Goal: Information Seeking & Learning: Learn about a topic

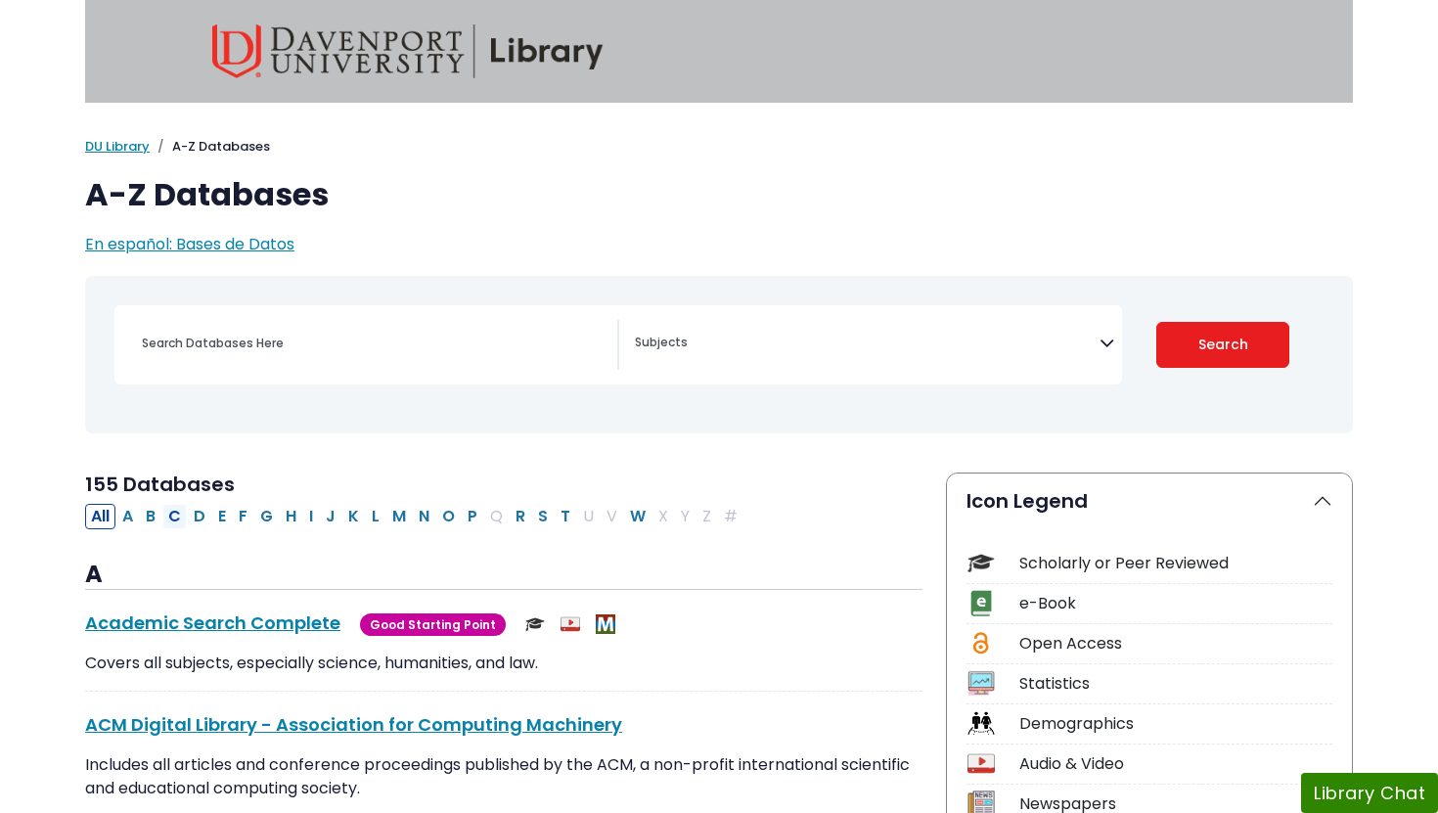
click at [173, 513] on button "C" at bounding box center [174, 516] width 24 height 25
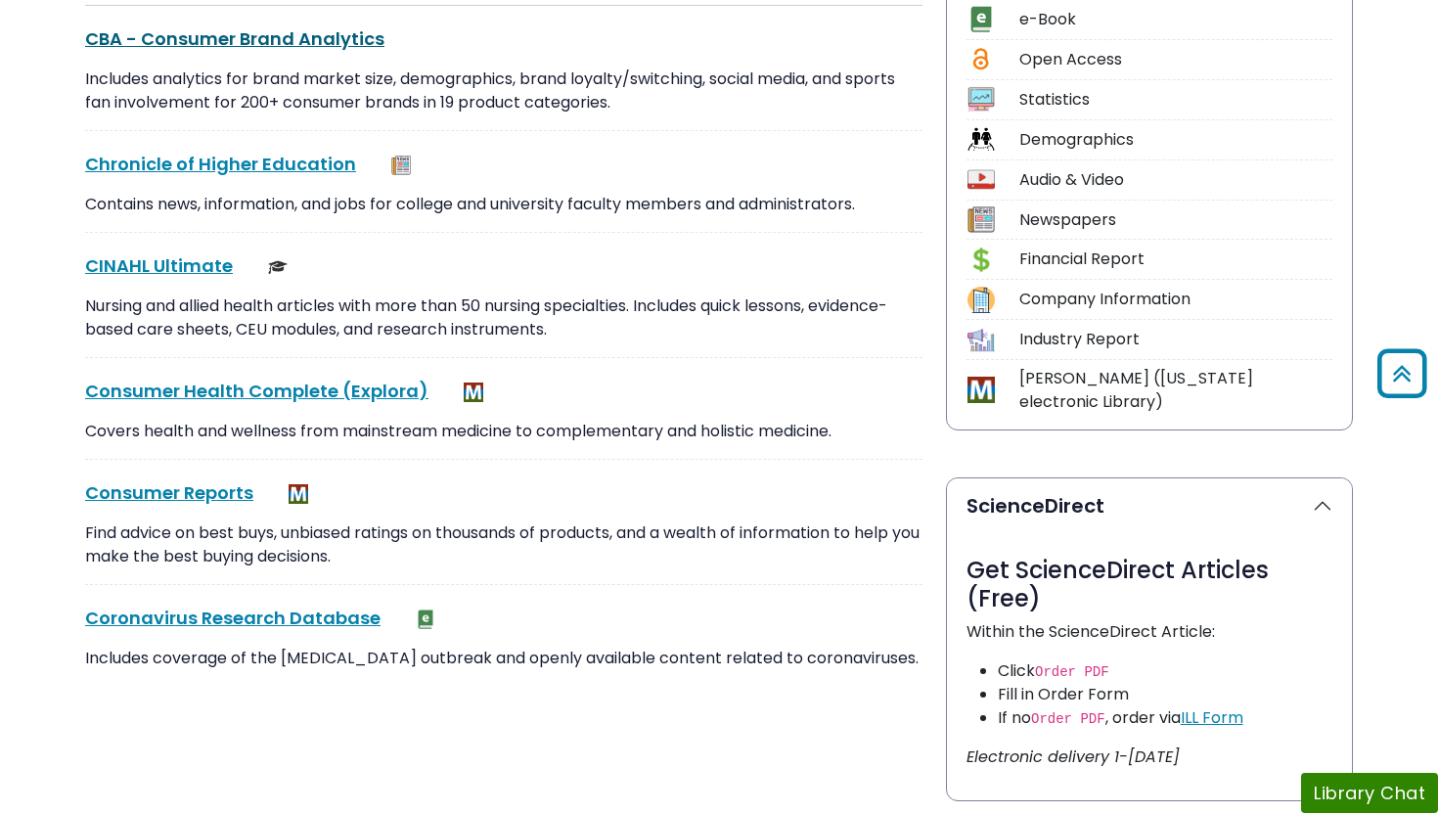
scroll to position [574, 0]
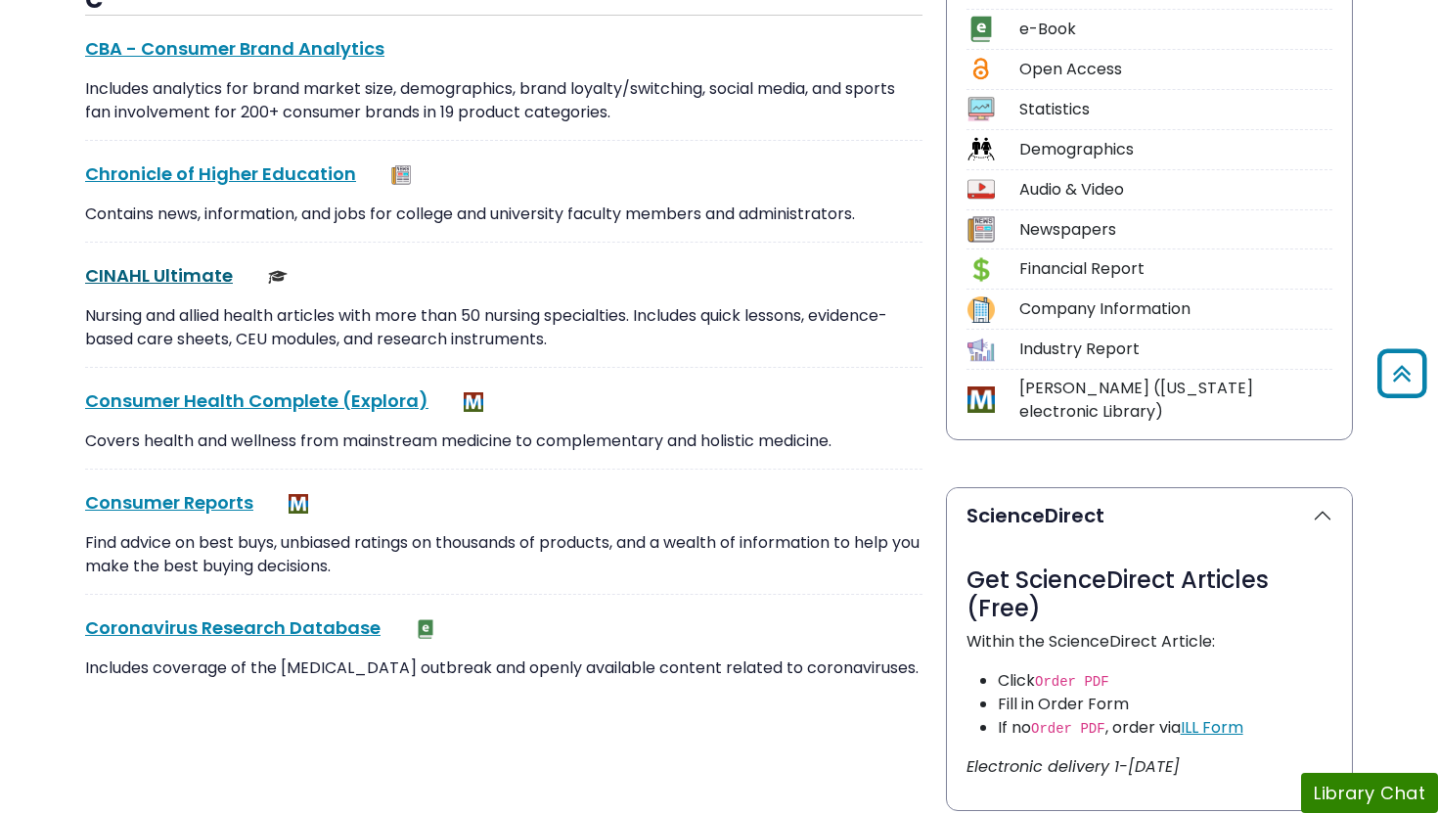
click at [178, 277] on link "CINAHL Ultimate This link opens in a new window" at bounding box center [159, 275] width 148 height 24
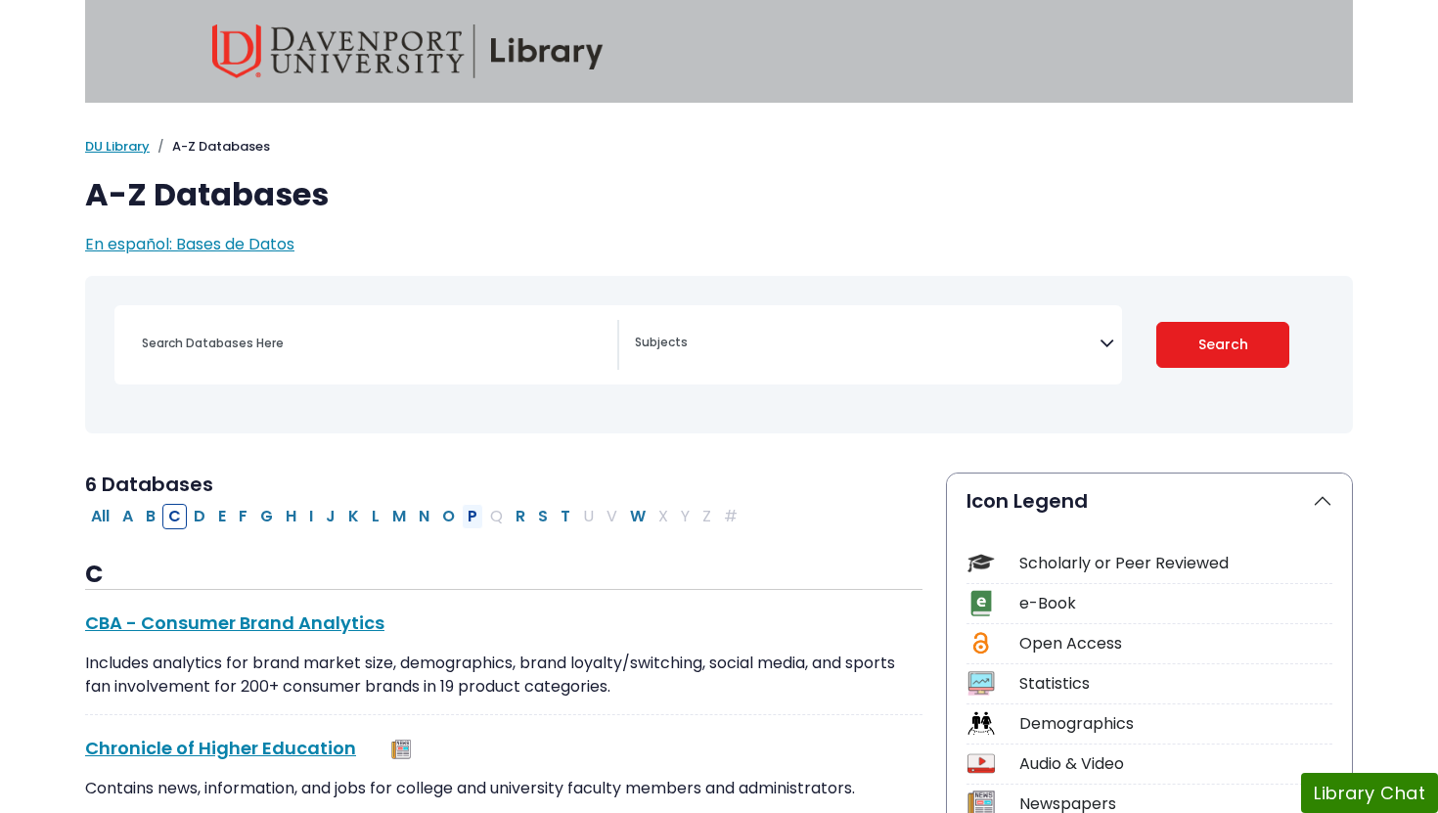
click at [473, 513] on button "P" at bounding box center [473, 516] width 22 height 25
select select "Database Subject Filter"
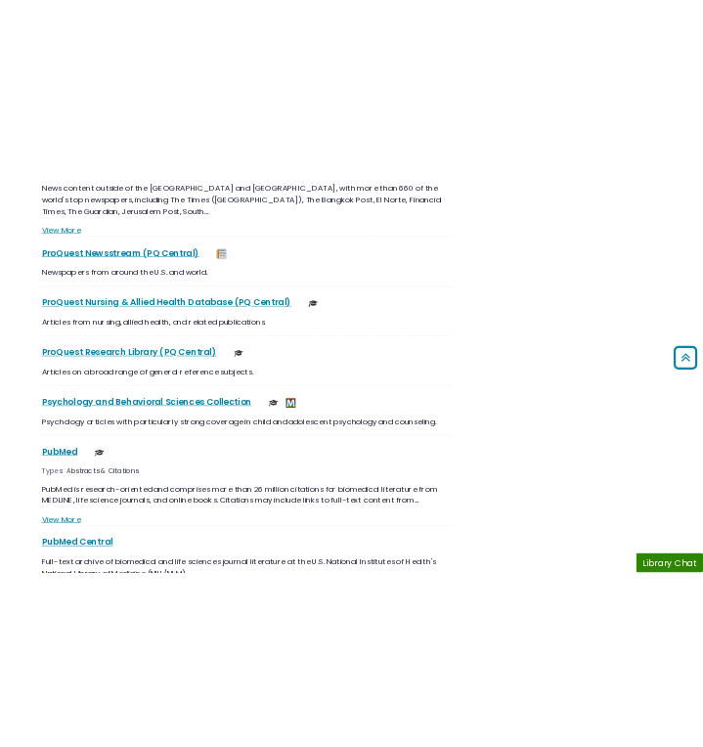
scroll to position [3170, 0]
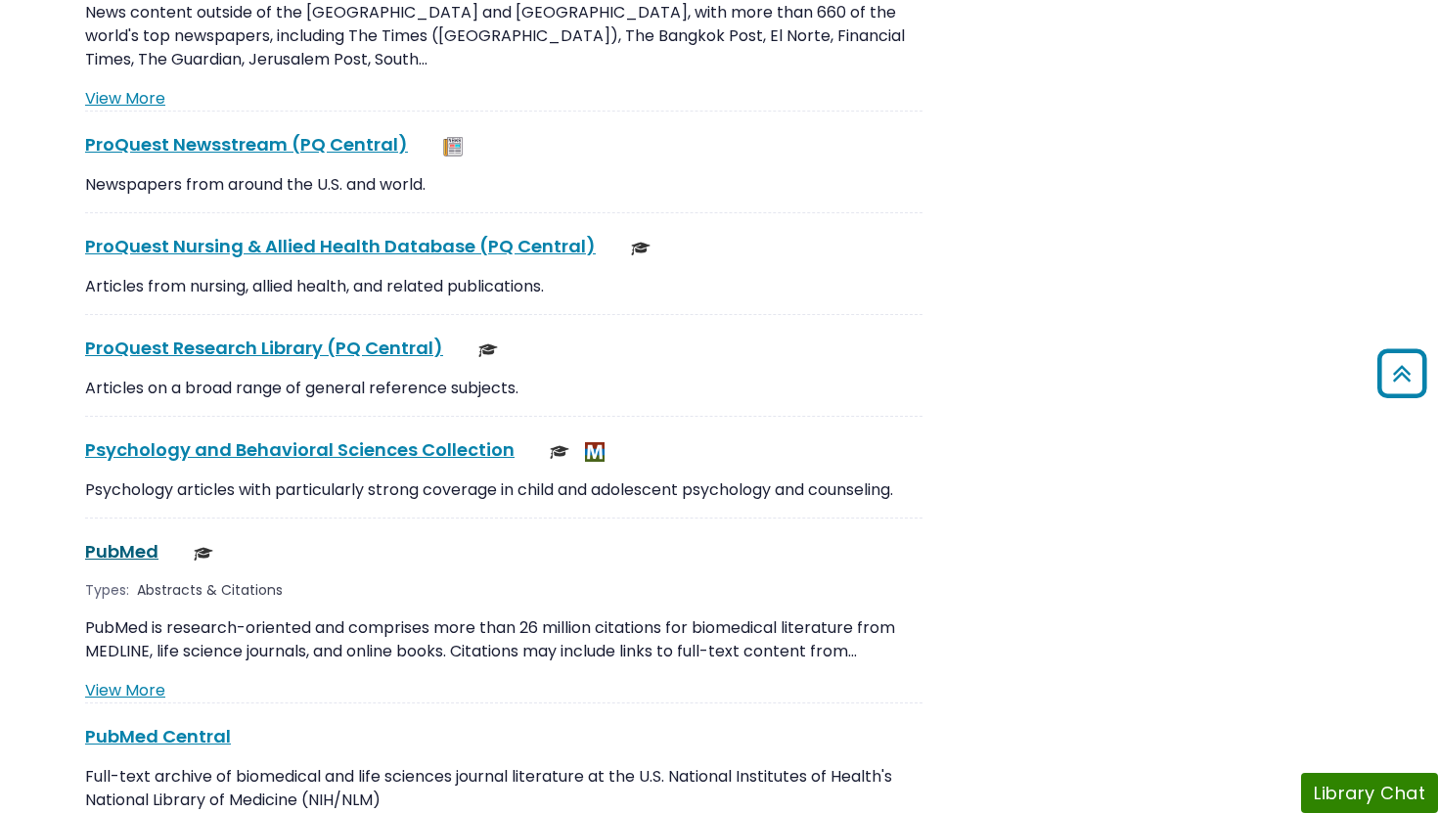
click at [138, 539] on link "PubMed This link opens in a new window" at bounding box center [121, 551] width 73 height 24
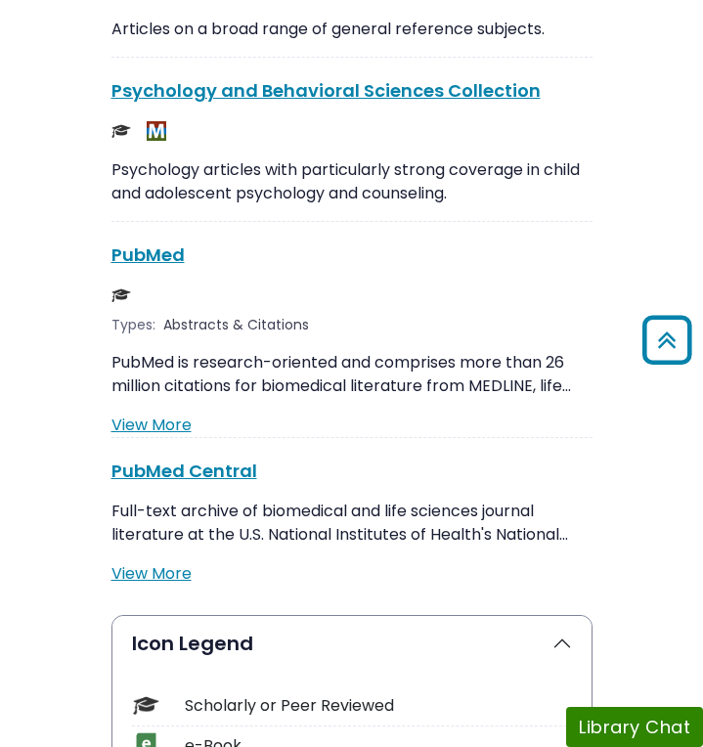
scroll to position [4832, 0]
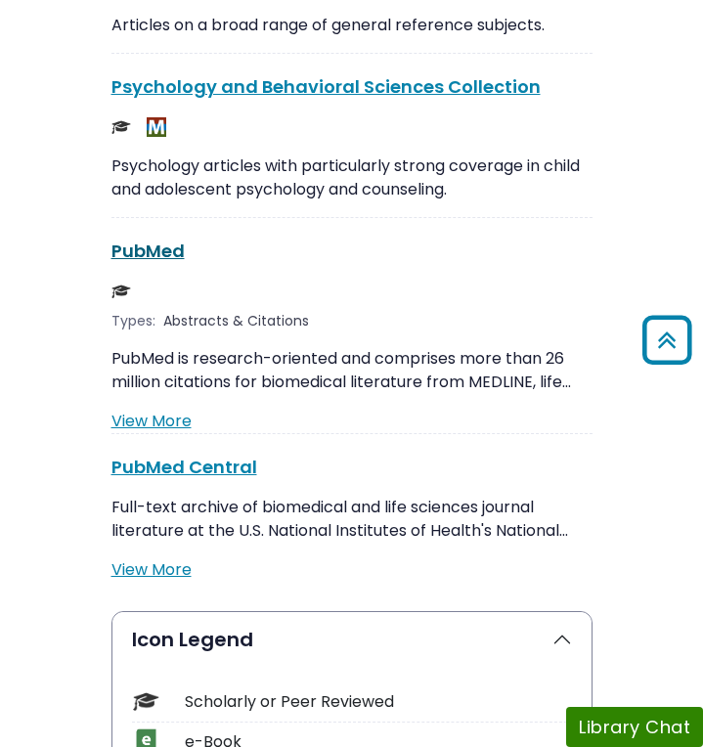
click at [160, 239] on link "PubMed This link opens in a new window" at bounding box center [147, 251] width 73 height 24
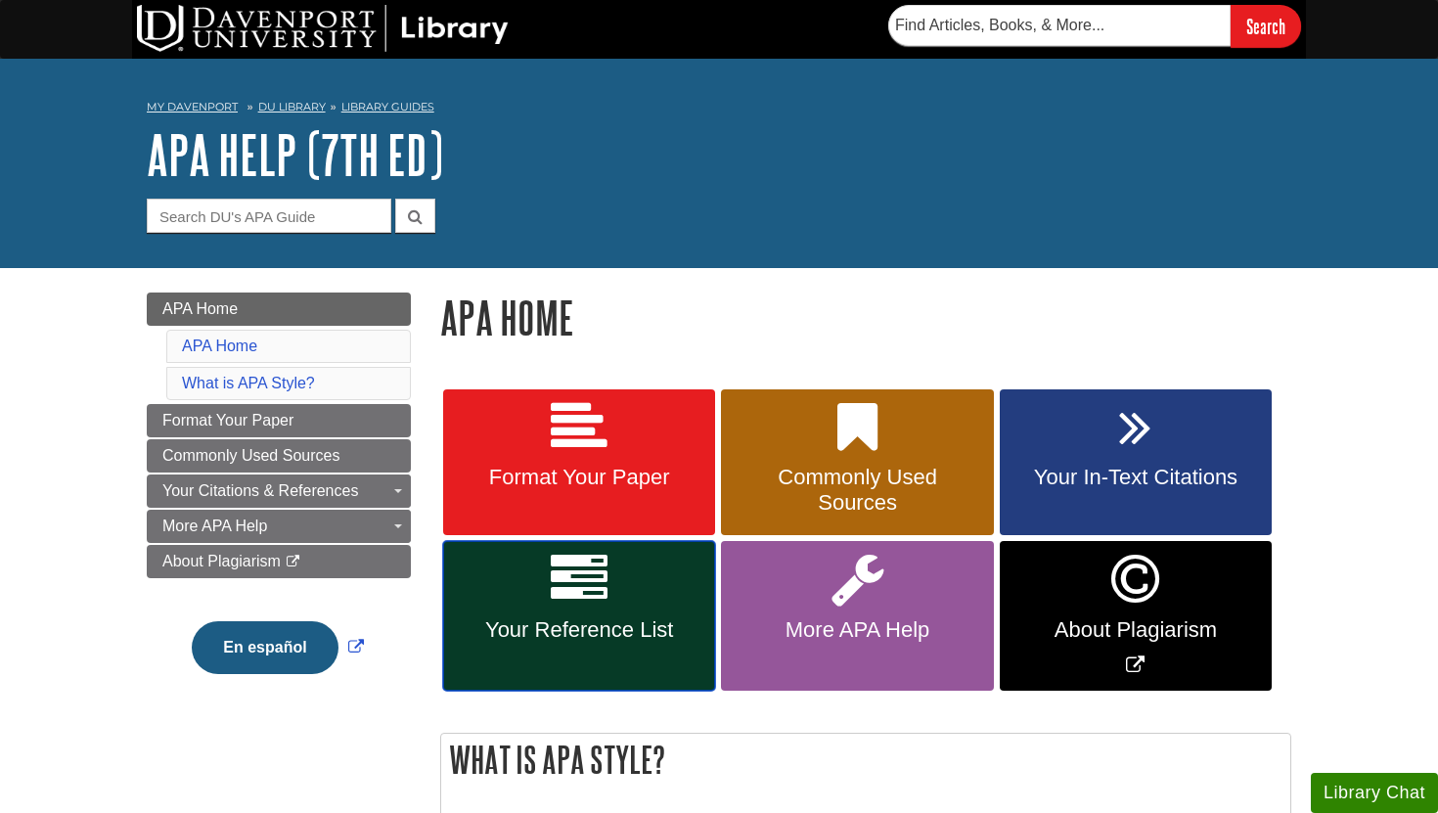
click at [675, 598] on link "Your Reference List" at bounding box center [579, 616] width 272 height 150
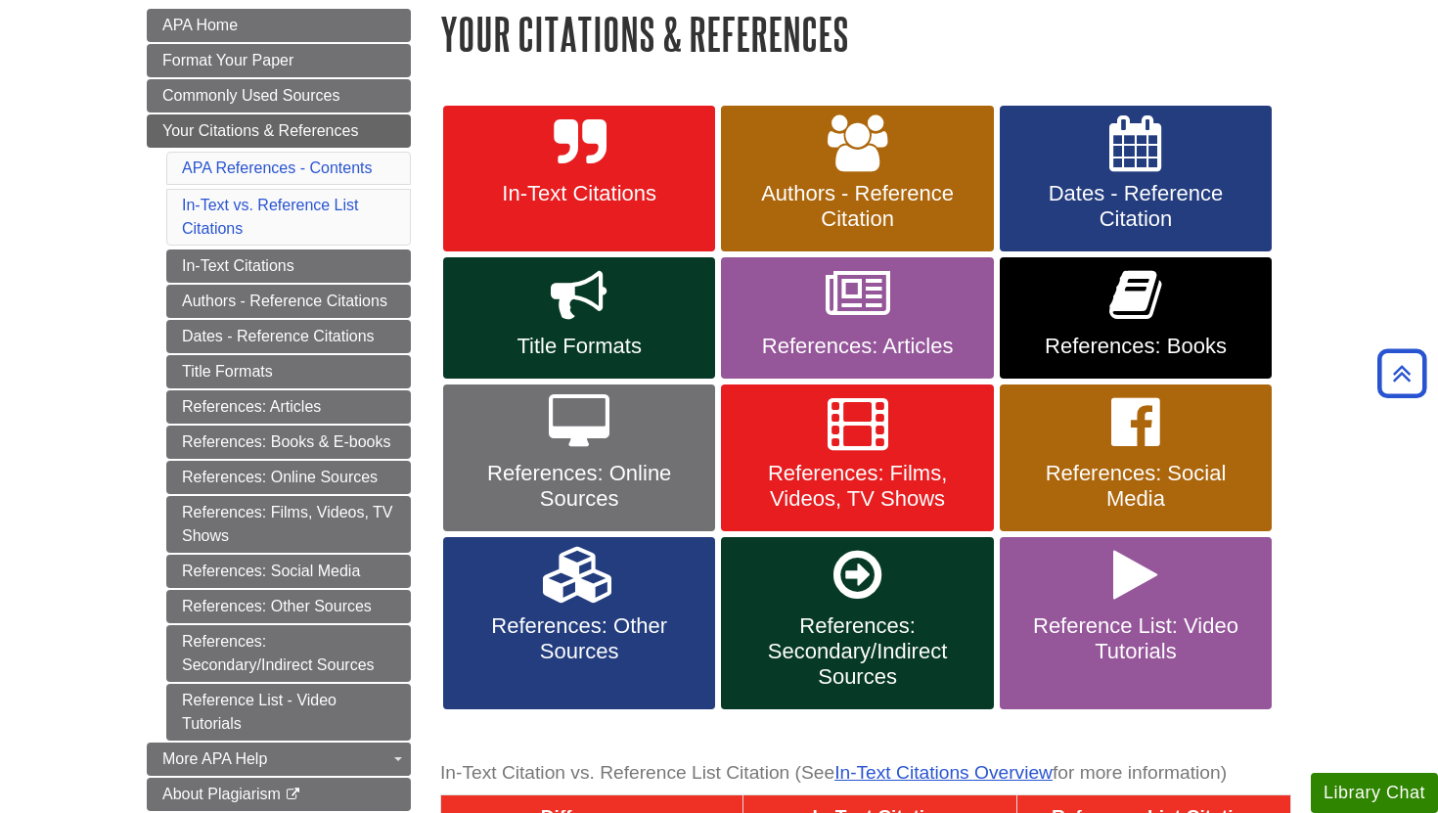
scroll to position [289, 0]
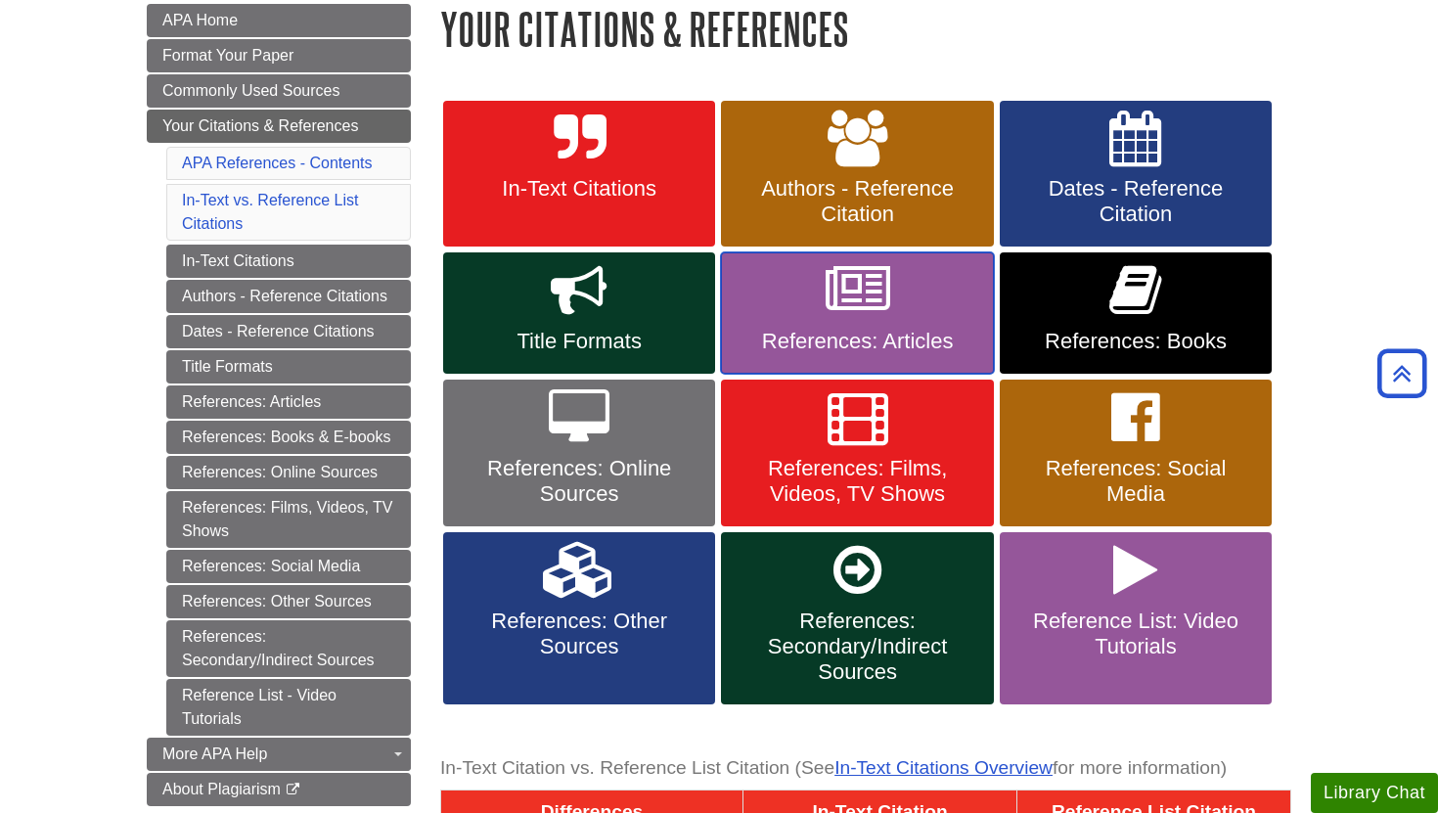
click at [867, 306] on icon at bounding box center [857, 290] width 65 height 57
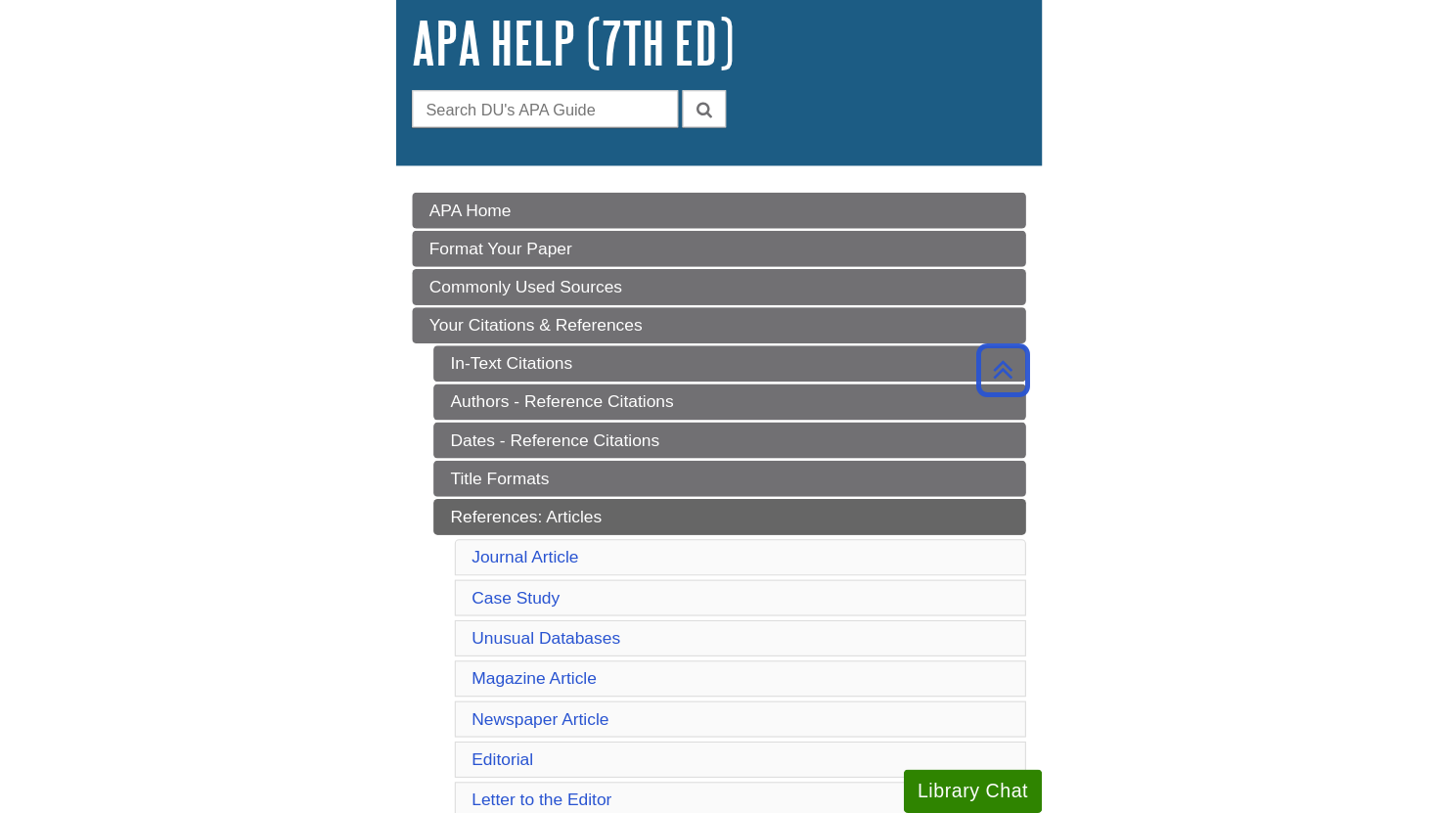
scroll to position [21, 0]
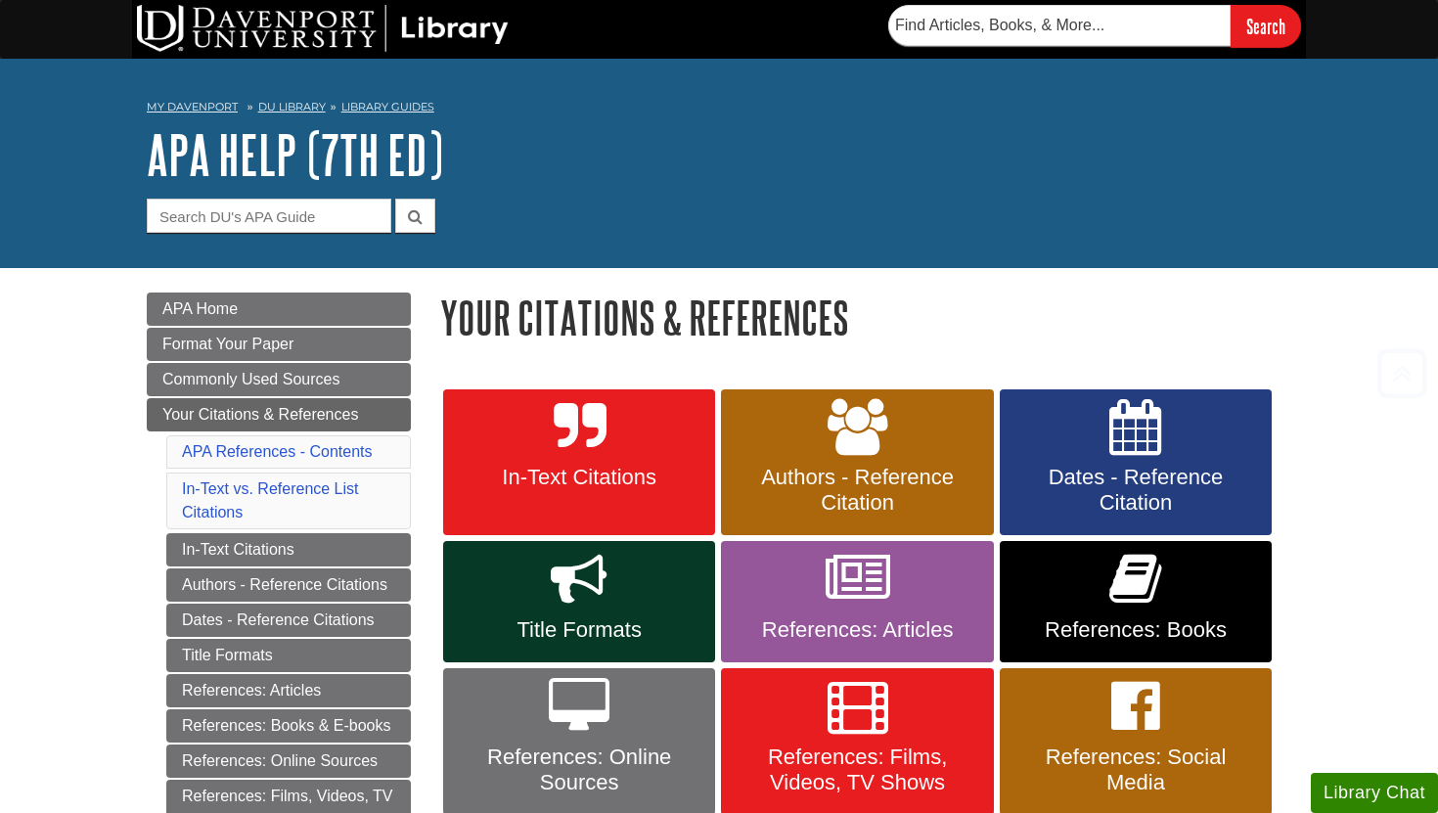
scroll to position [289, 0]
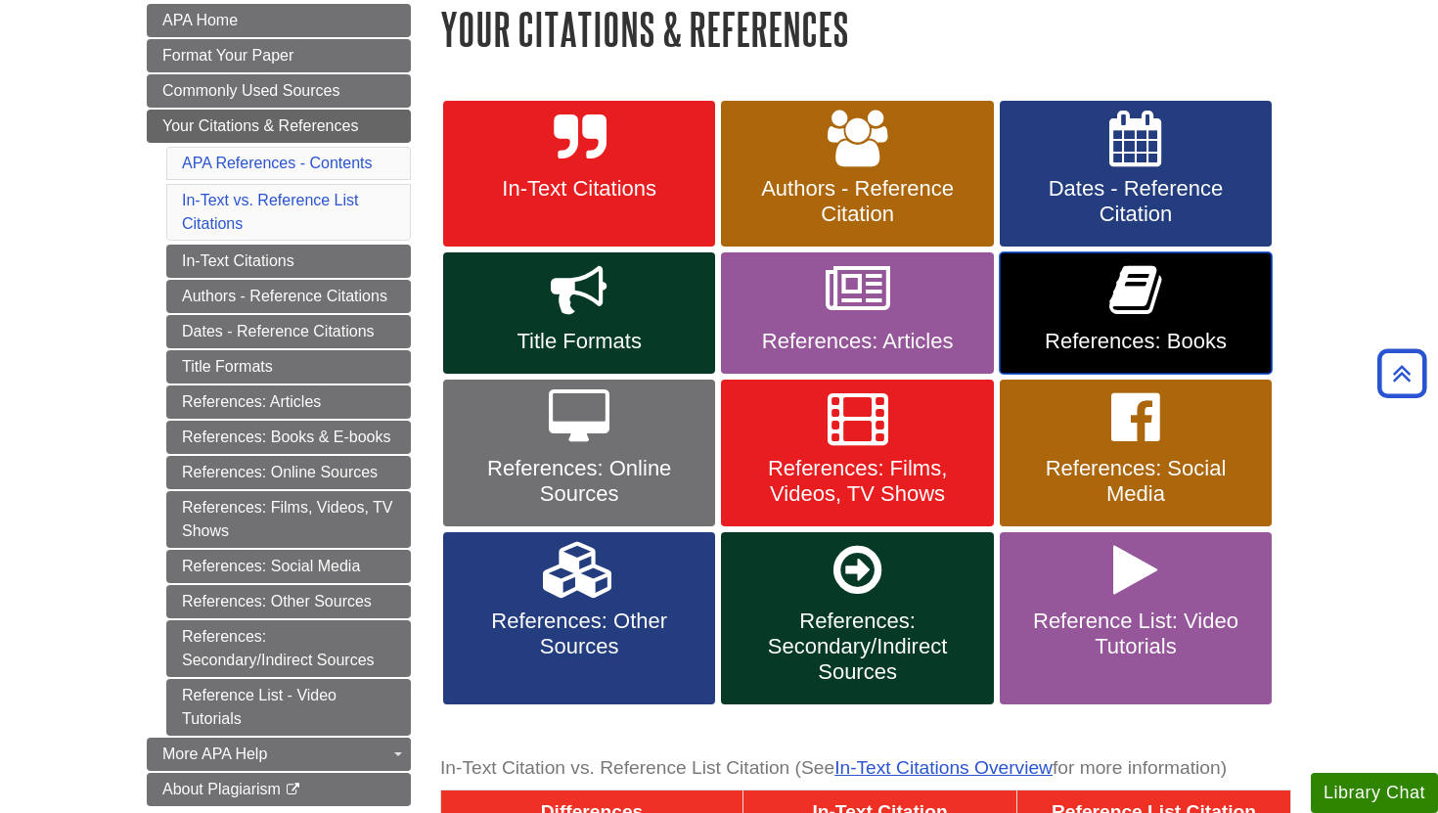
click at [1123, 293] on icon at bounding box center [1135, 290] width 52 height 57
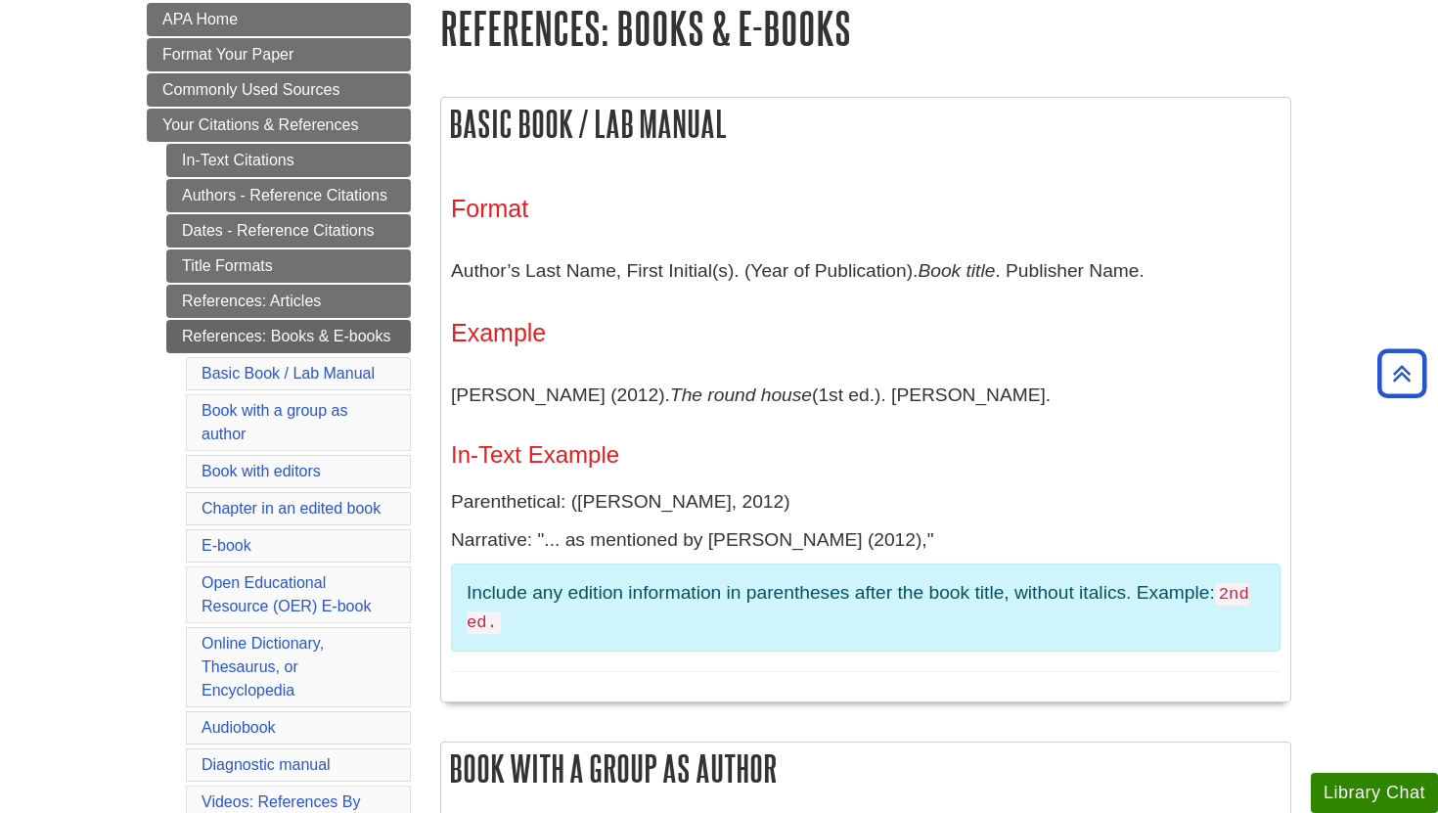
scroll to position [353, 0]
